Goal: Task Accomplishment & Management: Manage account settings

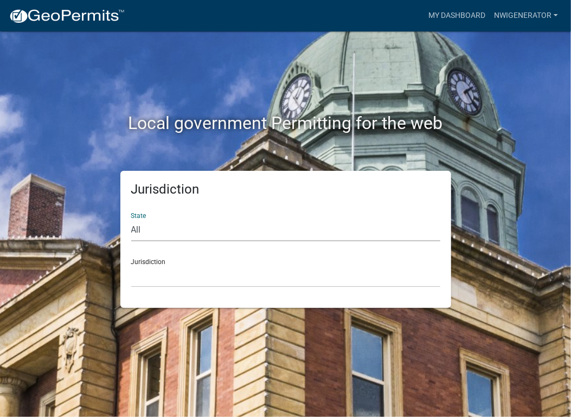
click at [182, 229] on select "All [US_STATE] [US_STATE] [US_STATE] [US_STATE] [US_STATE] [US_STATE] [US_STATE…" at bounding box center [285, 230] width 309 height 22
select select "[US_STATE]"
click at [131, 219] on select "All [US_STATE] [US_STATE] [US_STATE] [US_STATE] [US_STATE] [US_STATE] [US_STATE…" at bounding box center [285, 230] width 309 height 22
click at [183, 281] on select "City of [GEOGRAPHIC_DATA], [US_STATE] City of [GEOGRAPHIC_DATA], [US_STATE] Cit…" at bounding box center [285, 276] width 309 height 22
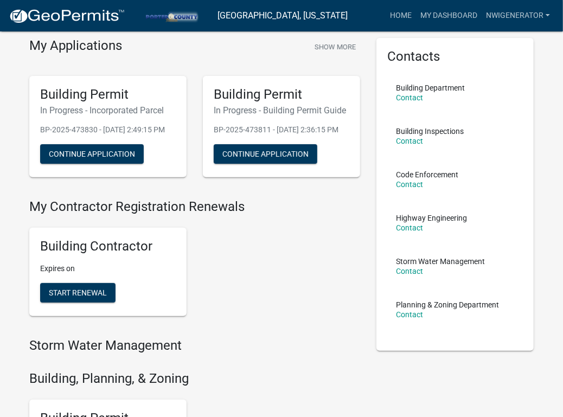
scroll to position [54, 0]
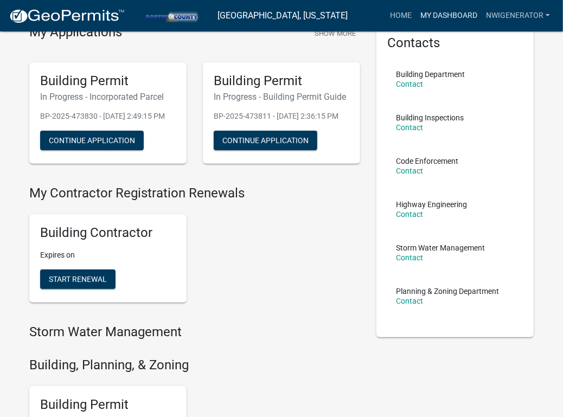
click at [456, 18] on link "My Dashboard" at bounding box center [449, 15] width 66 height 21
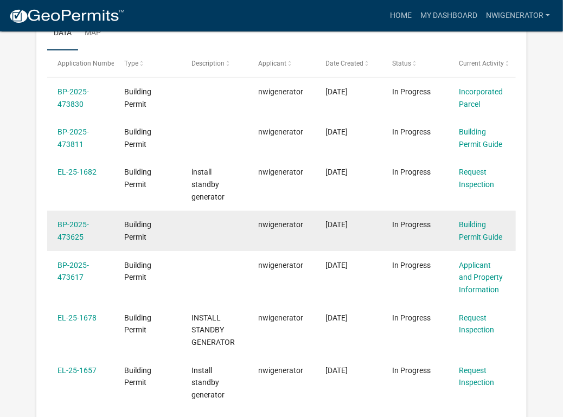
scroll to position [194, 0]
